Goal: Transaction & Acquisition: Purchase product/service

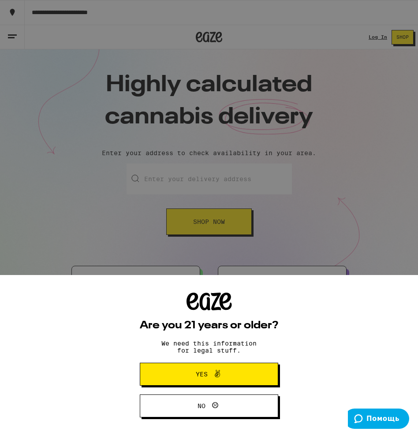
click at [232, 368] on span "Yes" at bounding box center [208, 373] width 67 height 11
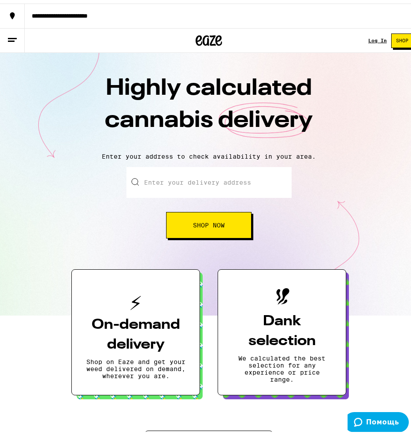
click at [213, 224] on span "Shop Now" at bounding box center [209, 221] width 32 height 6
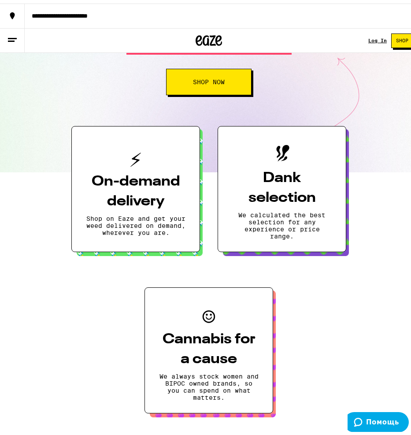
scroll to position [59, 0]
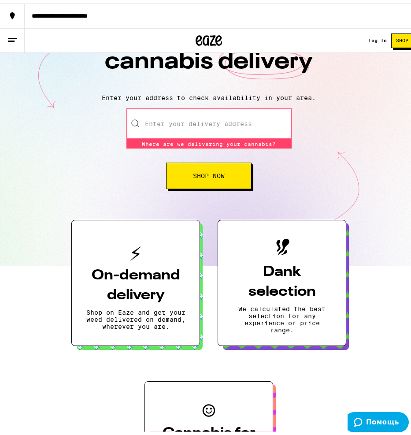
click at [181, 131] on input "Enter your delivery address" at bounding box center [208, 120] width 165 height 31
click at [183, 128] on input "Enter your delivery address" at bounding box center [208, 120] width 165 height 31
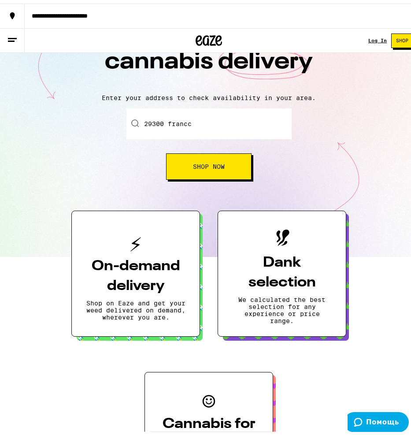
click at [224, 110] on input "29300 francc" at bounding box center [208, 120] width 165 height 31
type input "29300 france"
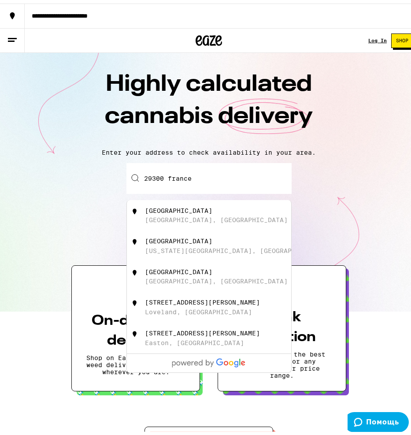
scroll to position [0, 0]
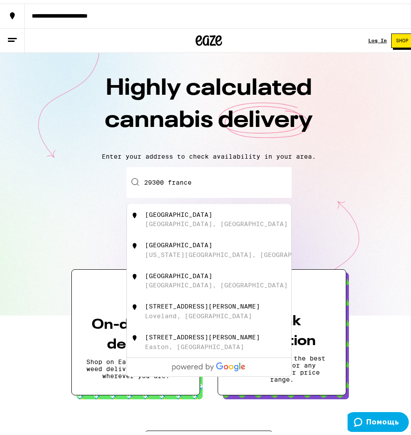
click at [189, 180] on input "29300 france" at bounding box center [208, 178] width 165 height 31
type input "="
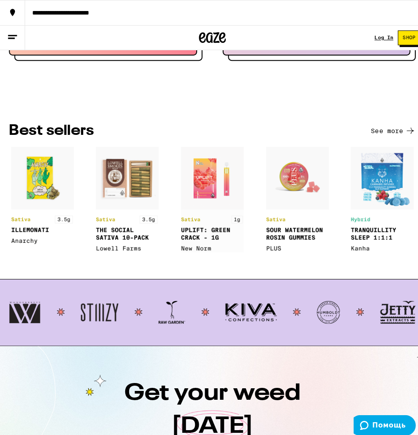
scroll to position [763, 0]
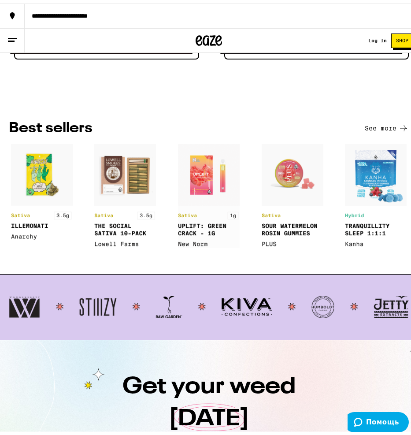
click at [356, 218] on img at bounding box center [376, 193] width 62 height 104
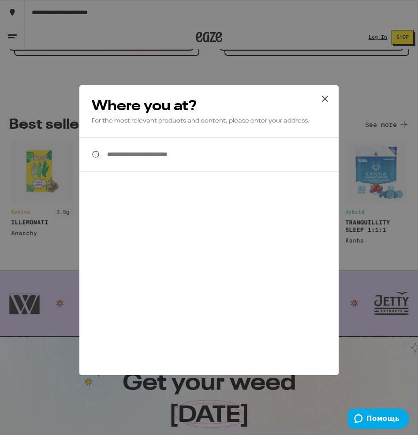
click at [322, 103] on icon at bounding box center [324, 98] width 13 height 13
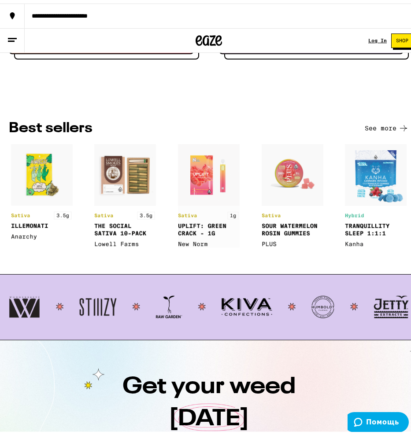
click at [355, 229] on img at bounding box center [376, 193] width 62 height 104
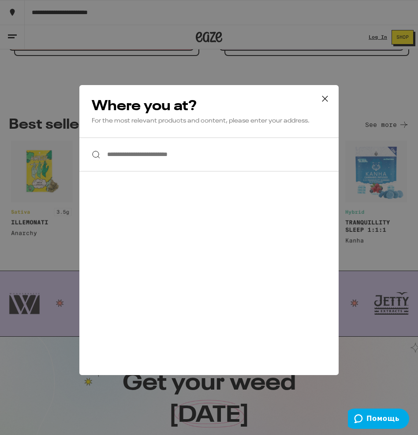
click at [331, 101] on icon at bounding box center [324, 98] width 13 height 13
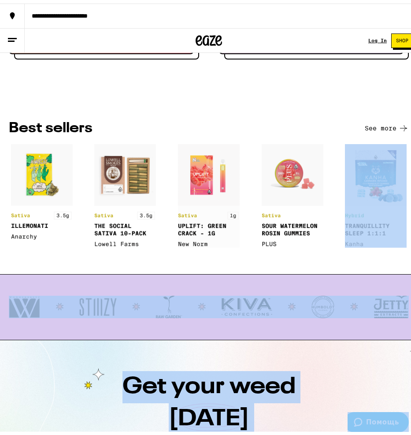
click at [382, 187] on img at bounding box center [376, 193] width 62 height 104
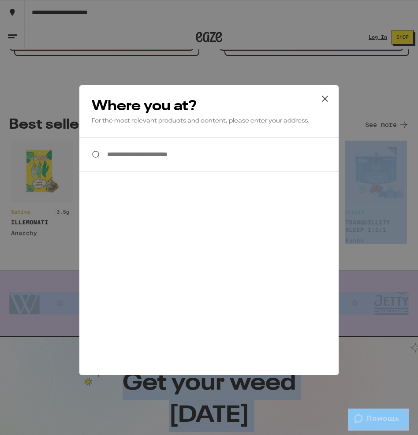
click at [326, 96] on icon at bounding box center [324, 98] width 13 height 13
